Goal: Navigation & Orientation: Understand site structure

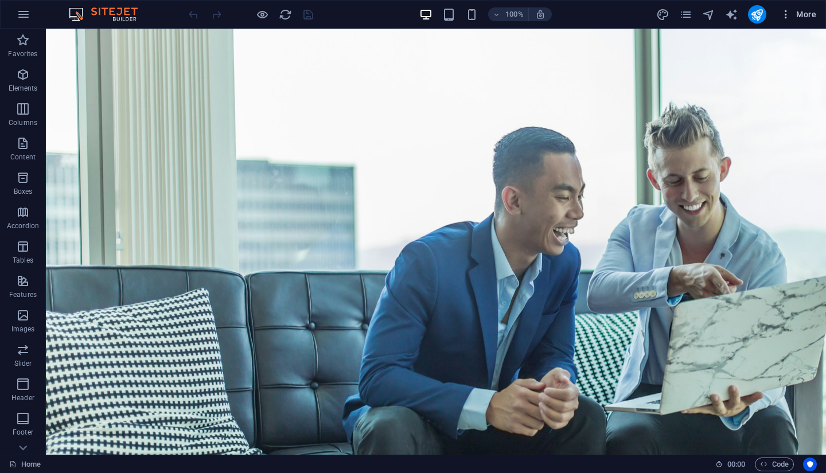
click at [789, 15] on icon "button" at bounding box center [785, 14] width 11 height 11
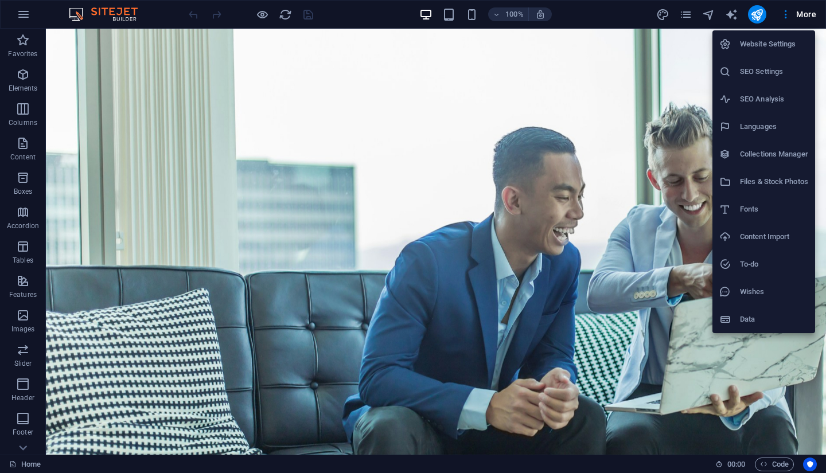
click at [788, 17] on div at bounding box center [413, 236] width 826 height 473
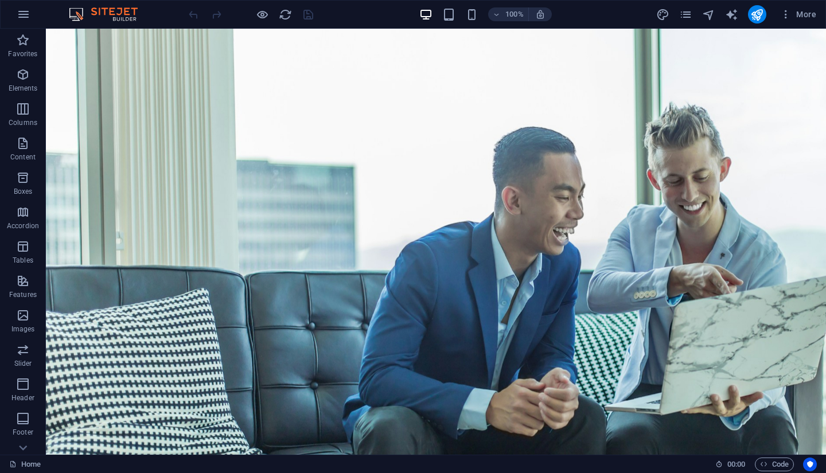
click at [122, 15] on img at bounding box center [109, 14] width 86 height 14
click at [22, 17] on icon "button" at bounding box center [24, 14] width 14 height 14
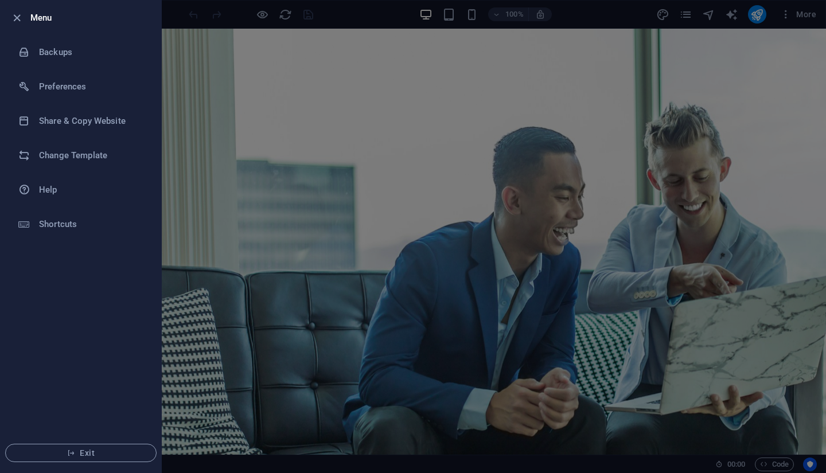
click at [239, 121] on div at bounding box center [413, 236] width 826 height 473
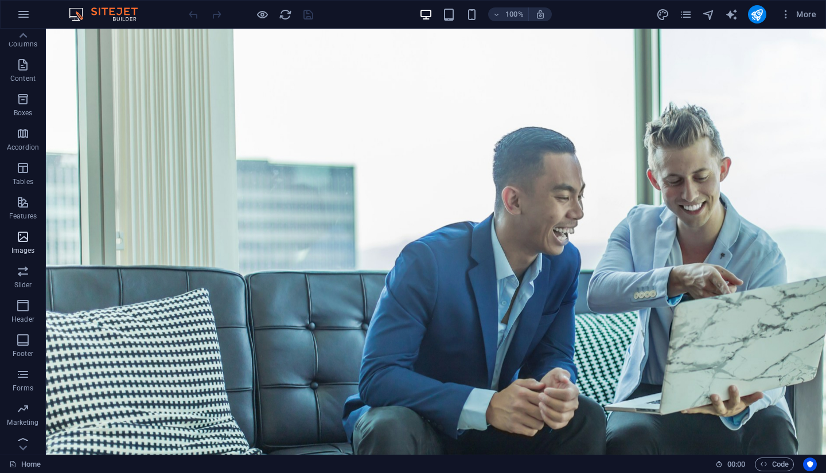
scroll to position [89, 0]
click at [30, 440] on span "Collections" at bounding box center [23, 440] width 46 height 28
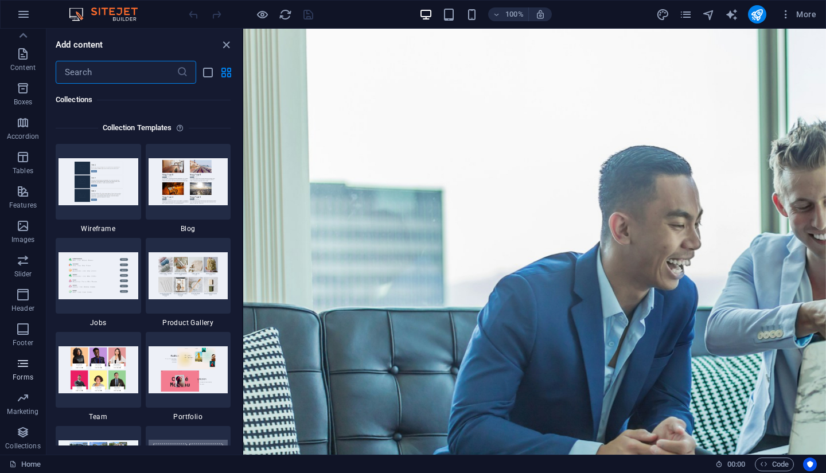
scroll to position [10502, 0]
click at [34, 35] on div at bounding box center [23, 36] width 46 height 14
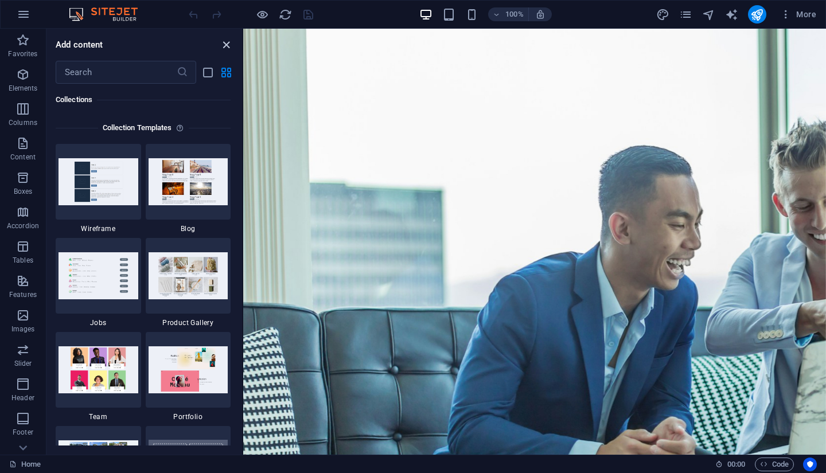
click at [225, 44] on icon "close panel" at bounding box center [226, 44] width 13 height 13
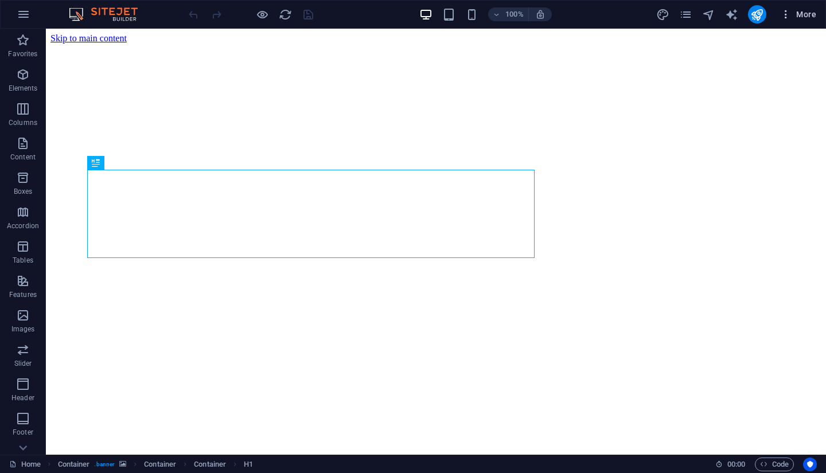
click at [782, 19] on icon "button" at bounding box center [785, 14] width 11 height 11
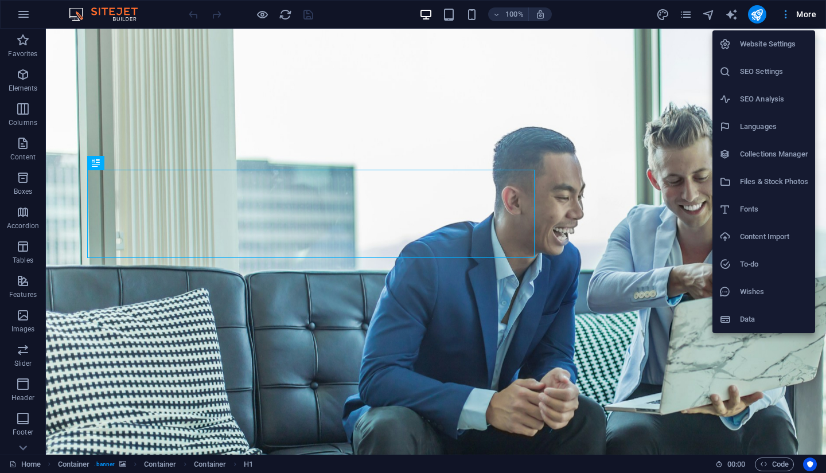
click at [782, 19] on div at bounding box center [413, 236] width 826 height 473
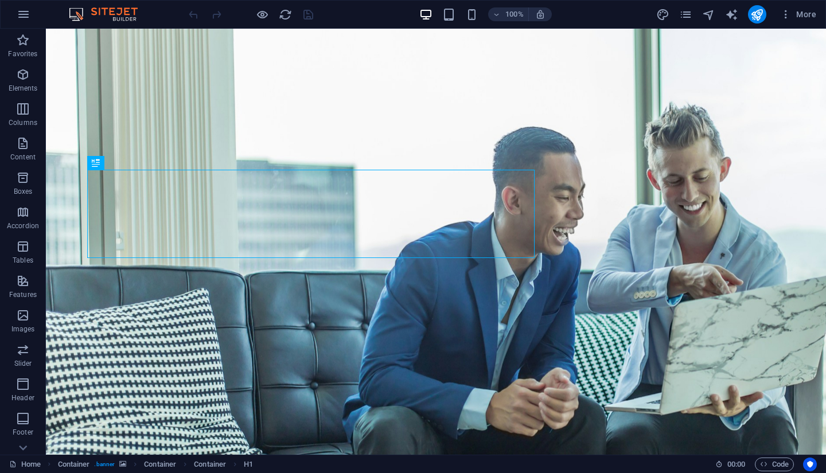
click at [37, 10] on div "100% More" at bounding box center [413, 15] width 825 height 28
click at [16, 21] on button "button" at bounding box center [24, 15] width 28 height 28
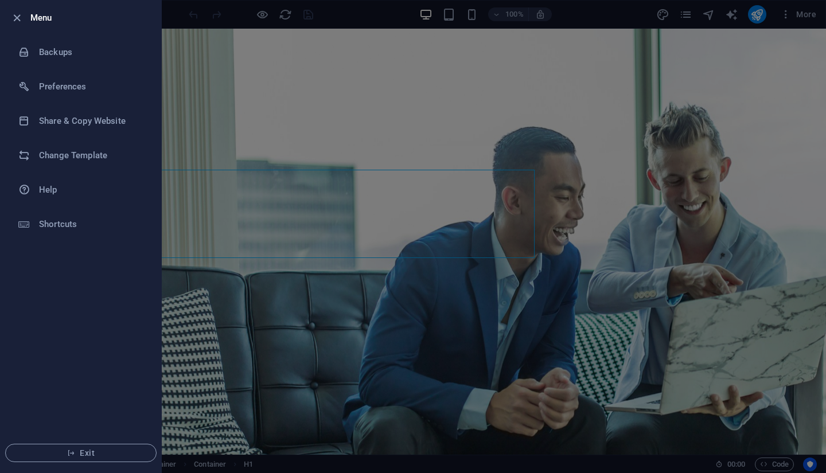
click at [423, 118] on div at bounding box center [413, 236] width 826 height 473
